Goal: Task Accomplishment & Management: Use online tool/utility

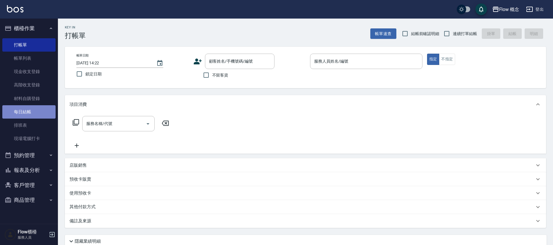
click at [40, 109] on link "每日結帳" at bounding box center [28, 111] width 53 height 13
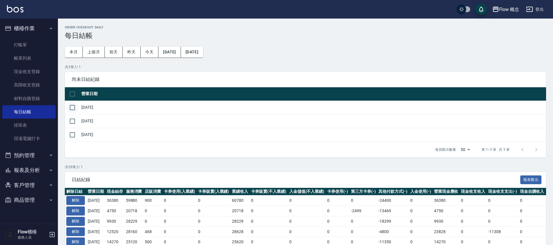
click at [74, 107] on input "checkbox" at bounding box center [72, 107] width 12 height 12
checkbox input "true"
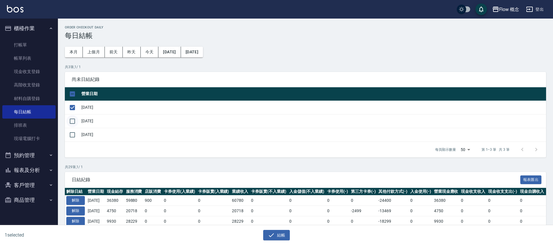
click at [72, 120] on input "checkbox" at bounding box center [72, 121] width 12 height 12
checkbox input "true"
click at [274, 237] on icon "button" at bounding box center [271, 234] width 7 height 7
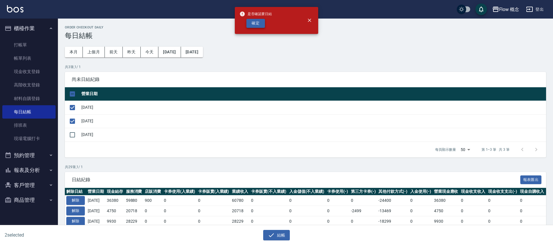
click at [256, 21] on button "確定" at bounding box center [256, 23] width 19 height 9
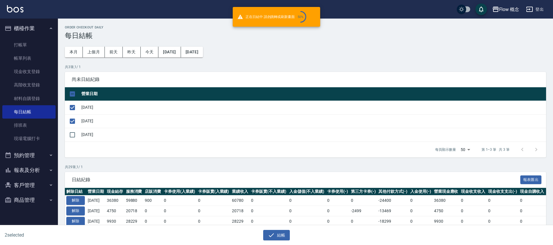
checkbox input "false"
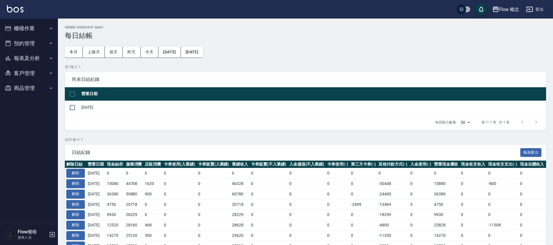
click at [31, 29] on button "櫃檯作業" at bounding box center [28, 28] width 53 height 15
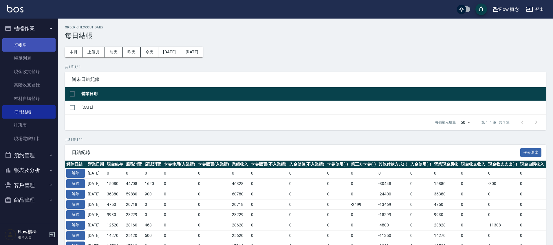
click at [36, 44] on link "打帳單" at bounding box center [28, 44] width 53 height 13
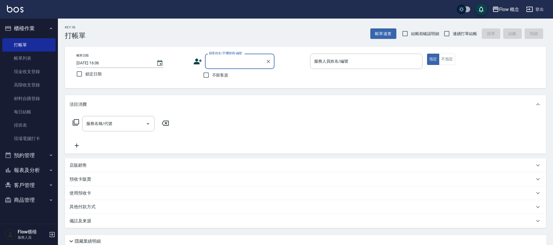
click at [38, 166] on button "報表及分析" at bounding box center [28, 170] width 53 height 15
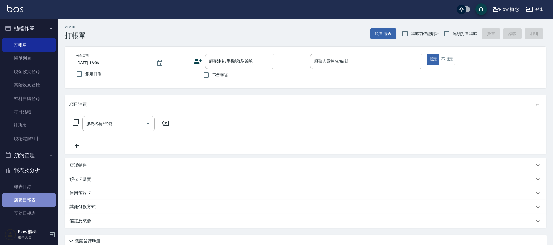
click at [34, 194] on link "店家日報表" at bounding box center [28, 199] width 53 height 13
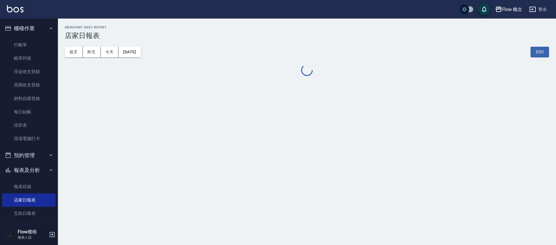
click at [141, 54] on button "[DATE]" at bounding box center [129, 52] width 22 height 11
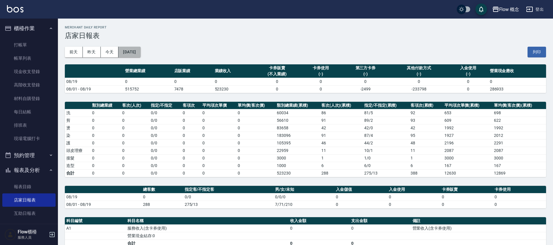
click at [134, 54] on button "[DATE]" at bounding box center [129, 52] width 22 height 11
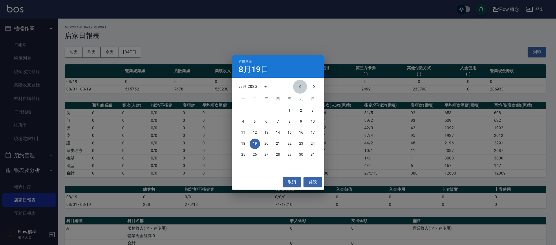
click at [300, 85] on icon "Previous month" at bounding box center [300, 86] width 7 height 7
click at [301, 135] on button "19" at bounding box center [301, 132] width 10 height 10
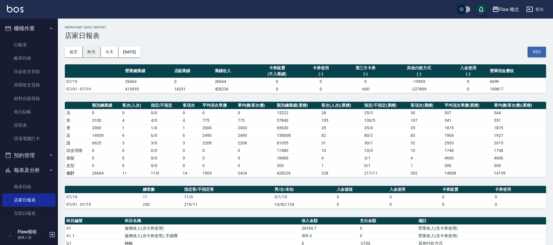
click at [92, 49] on button "昨天" at bounding box center [92, 52] width 18 height 11
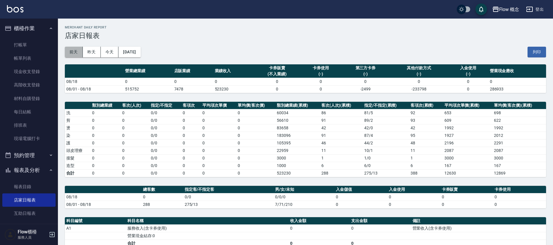
click at [70, 53] on button "前天" at bounding box center [74, 52] width 18 height 11
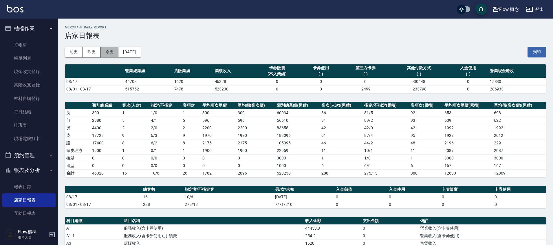
click at [110, 52] on button "今天" at bounding box center [110, 52] width 18 height 11
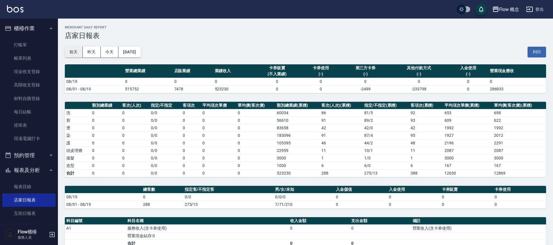
click at [76, 49] on button "前天" at bounding box center [74, 52] width 18 height 11
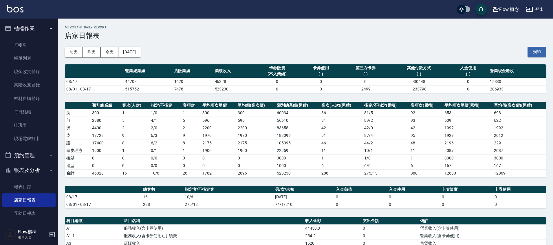
click at [139, 57] on div "前天 昨天 今天 2025/08/17 列印" at bounding box center [306, 52] width 482 height 25
click at [139, 56] on button "[DATE]" at bounding box center [129, 52] width 22 height 11
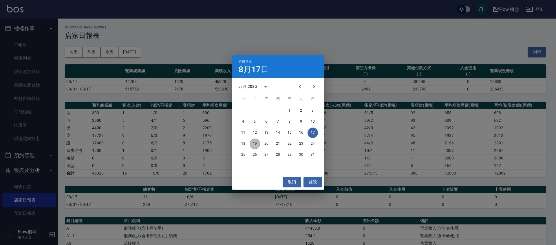
click at [255, 147] on button "19" at bounding box center [255, 143] width 10 height 10
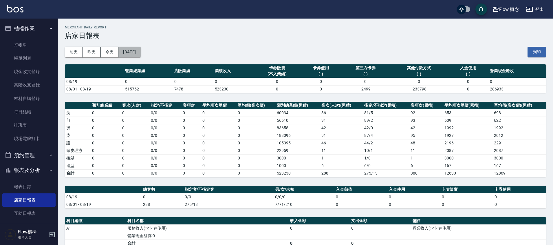
click at [137, 48] on button "[DATE]" at bounding box center [129, 52] width 22 height 11
click at [141, 48] on button "[DATE]" at bounding box center [129, 52] width 22 height 11
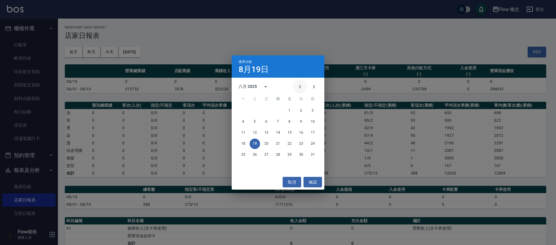
click at [304, 85] on button "Previous month" at bounding box center [300, 87] width 14 height 14
click at [279, 151] on button "31" at bounding box center [278, 154] width 10 height 10
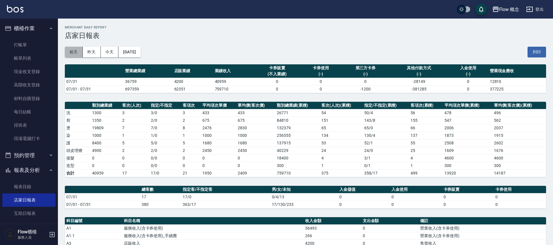
click at [76, 50] on button "前天" at bounding box center [74, 52] width 18 height 11
click at [34, 167] on button "報表及分析" at bounding box center [28, 170] width 53 height 15
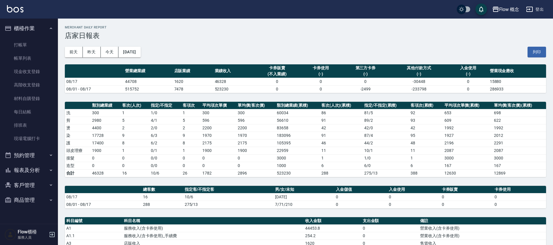
click at [29, 28] on button "櫃檯作業" at bounding box center [28, 28] width 53 height 15
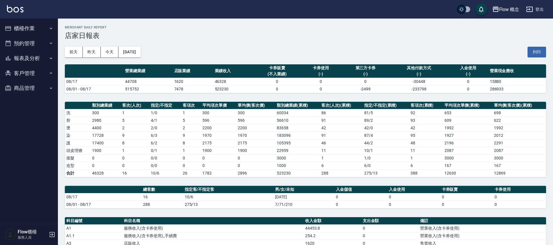
click at [29, 28] on button "櫃檯作業" at bounding box center [28, 28] width 53 height 15
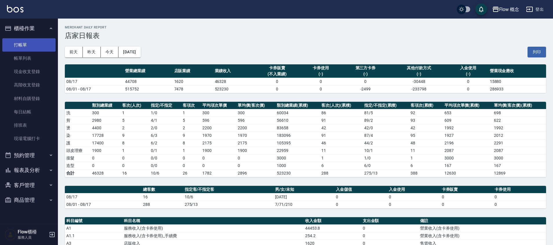
click at [29, 38] on link "打帳單" at bounding box center [28, 44] width 53 height 13
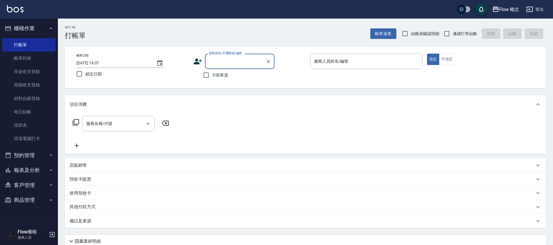
click at [32, 174] on button "報表及分析" at bounding box center [28, 170] width 53 height 15
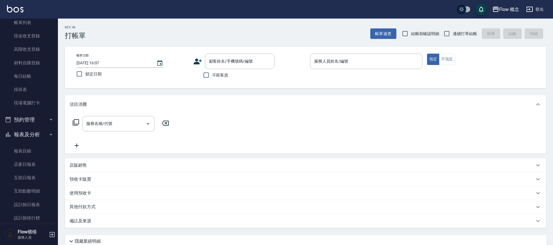
scroll to position [89, 0]
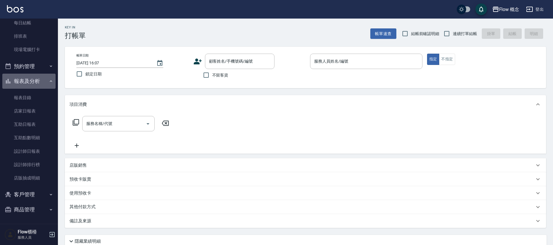
click at [37, 83] on button "報表及分析" at bounding box center [28, 81] width 53 height 15
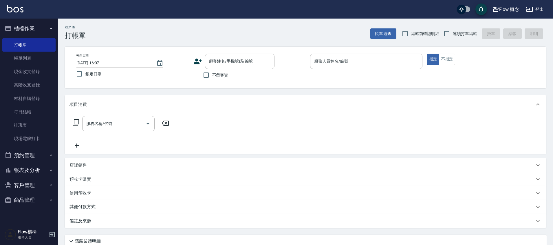
scroll to position [0, 0]
click at [34, 203] on button "商品管理" at bounding box center [28, 199] width 53 height 15
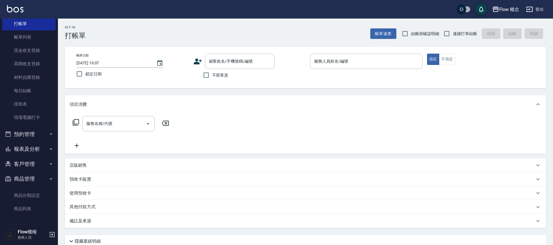
scroll to position [22, 0]
click at [28, 205] on link "商品列表" at bounding box center [28, 207] width 53 height 13
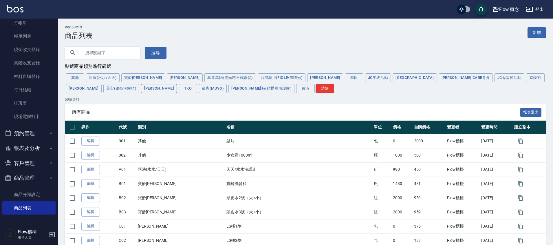
click at [177, 84] on button "娜普菈" at bounding box center [159, 88] width 36 height 9
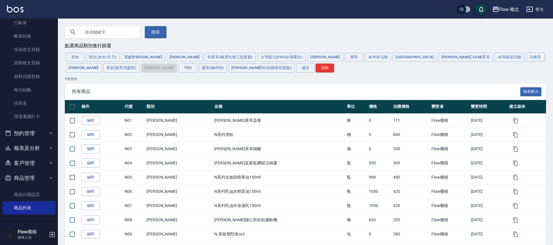
scroll to position [45, 0]
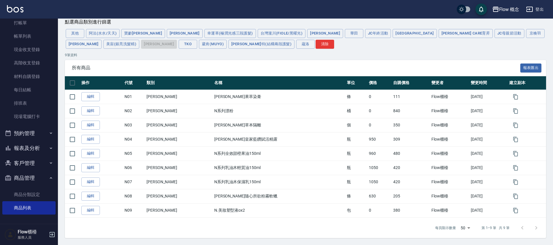
click at [41, 176] on button "商品管理" at bounding box center [28, 177] width 53 height 15
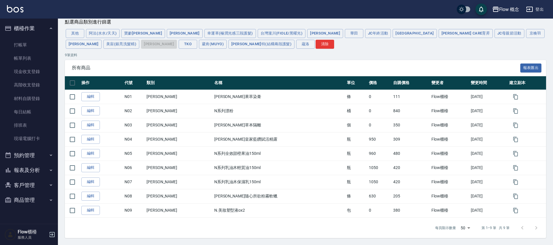
scroll to position [0, 0]
click at [32, 43] on link "打帳單" at bounding box center [28, 44] width 53 height 13
